Goal: Communication & Community: Answer question/provide support

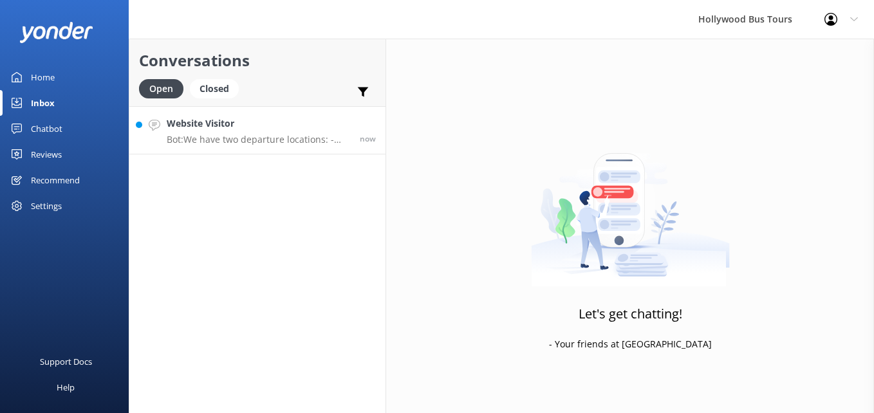
click at [215, 122] on h4 "Website Visitor" at bounding box center [259, 124] width 184 height 14
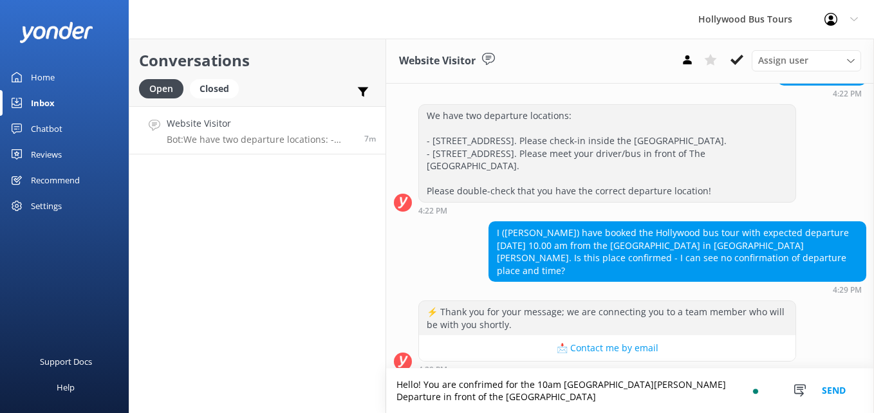
scroll to position [162, 0]
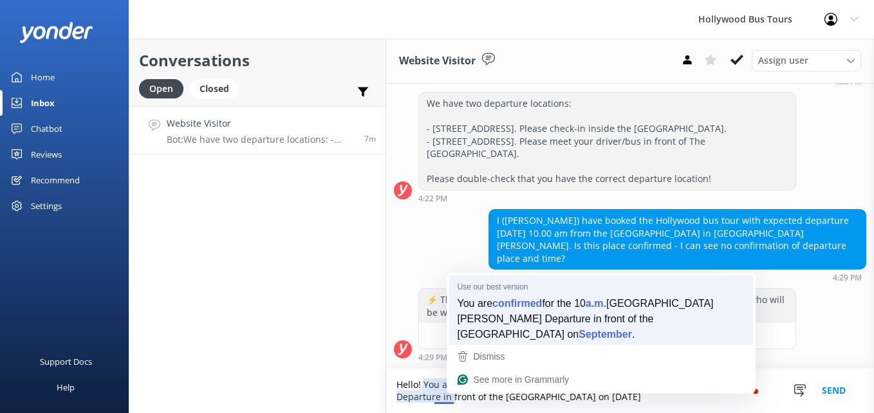
type textarea "Hello! You are confirmed for the 10 a.m. [GEOGRAPHIC_DATA][PERSON_NAME] Departu…"
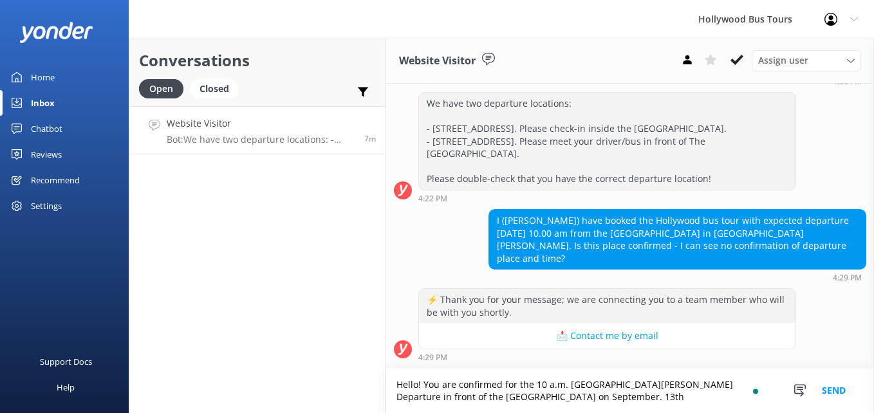
click at [825, 388] on button "Send" at bounding box center [834, 391] width 48 height 44
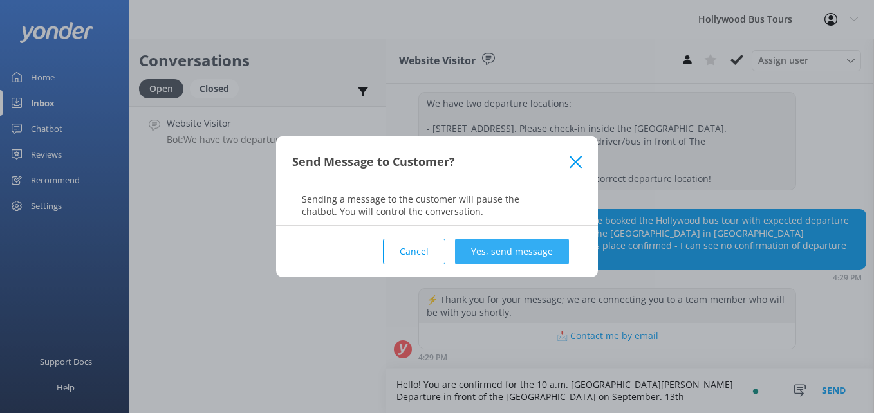
click at [529, 250] on button "Yes, send message" at bounding box center [512, 252] width 114 height 26
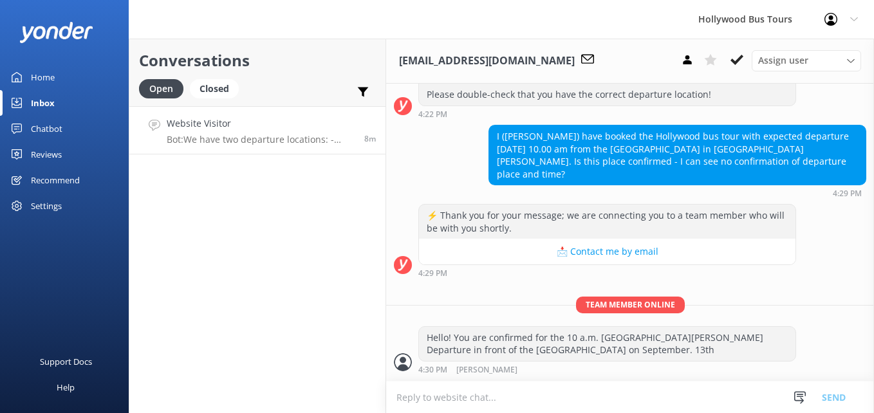
scroll to position [368, 0]
